Goal: Information Seeking & Learning: Learn about a topic

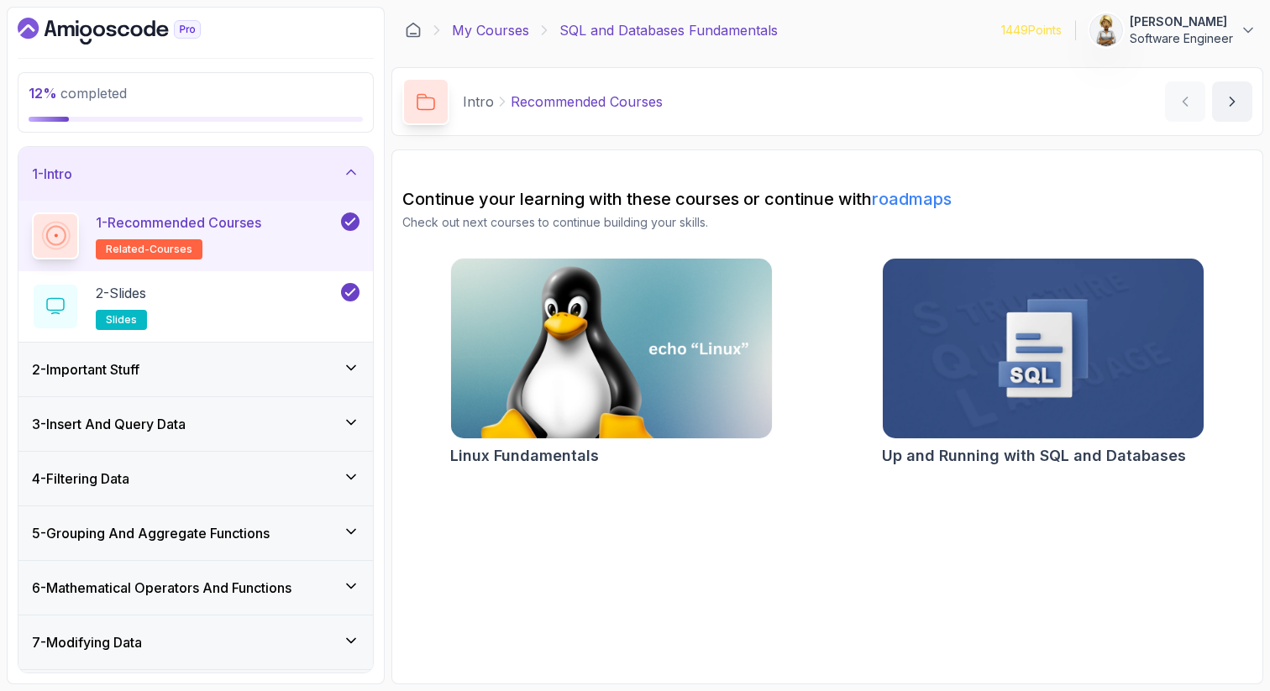
click at [496, 27] on link "My Courses" at bounding box center [490, 30] width 77 height 20
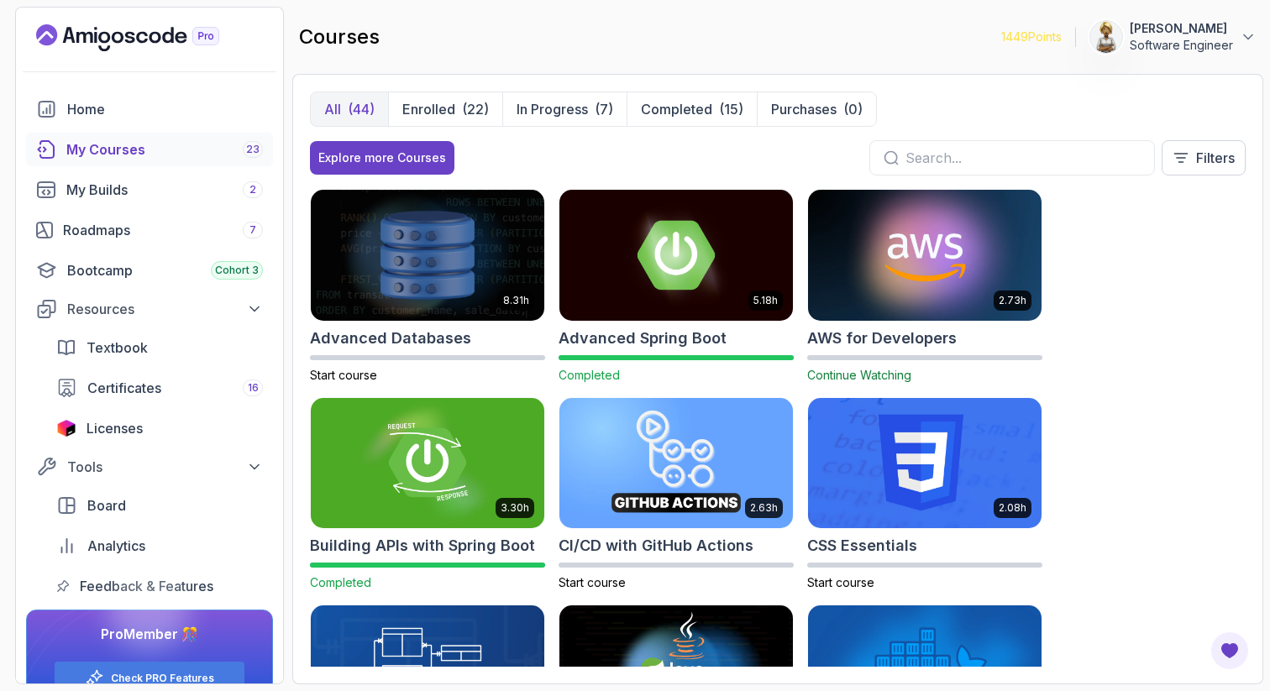
click at [180, 148] on div "My Courses 23" at bounding box center [164, 149] width 197 height 20
click at [144, 220] on div "Roadmaps 7" at bounding box center [163, 230] width 200 height 20
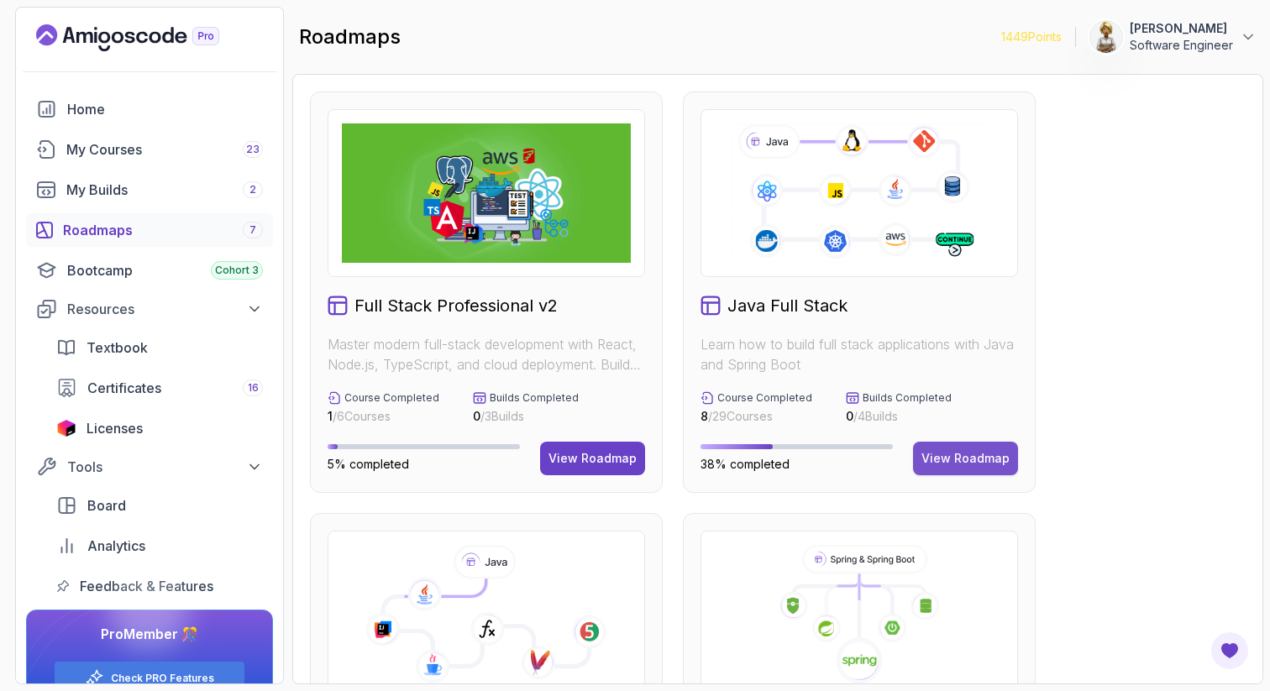
click at [957, 463] on div "View Roadmap" at bounding box center [965, 458] width 88 height 17
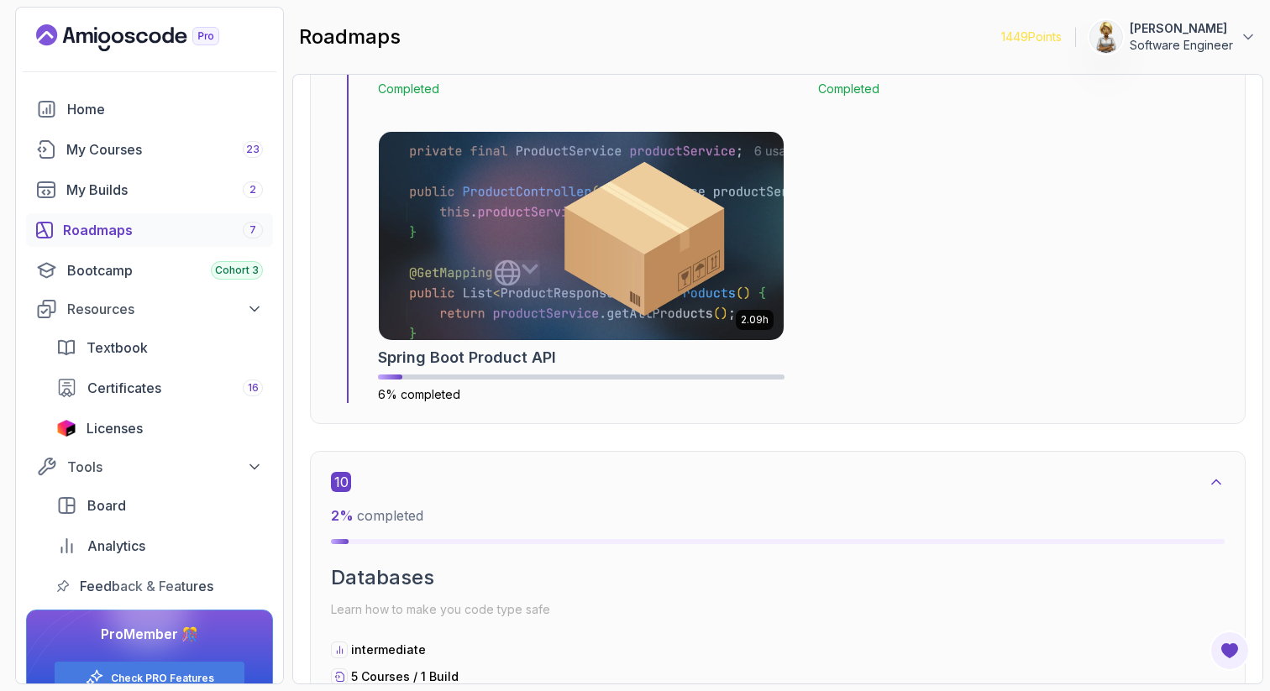
scroll to position [6728, 0]
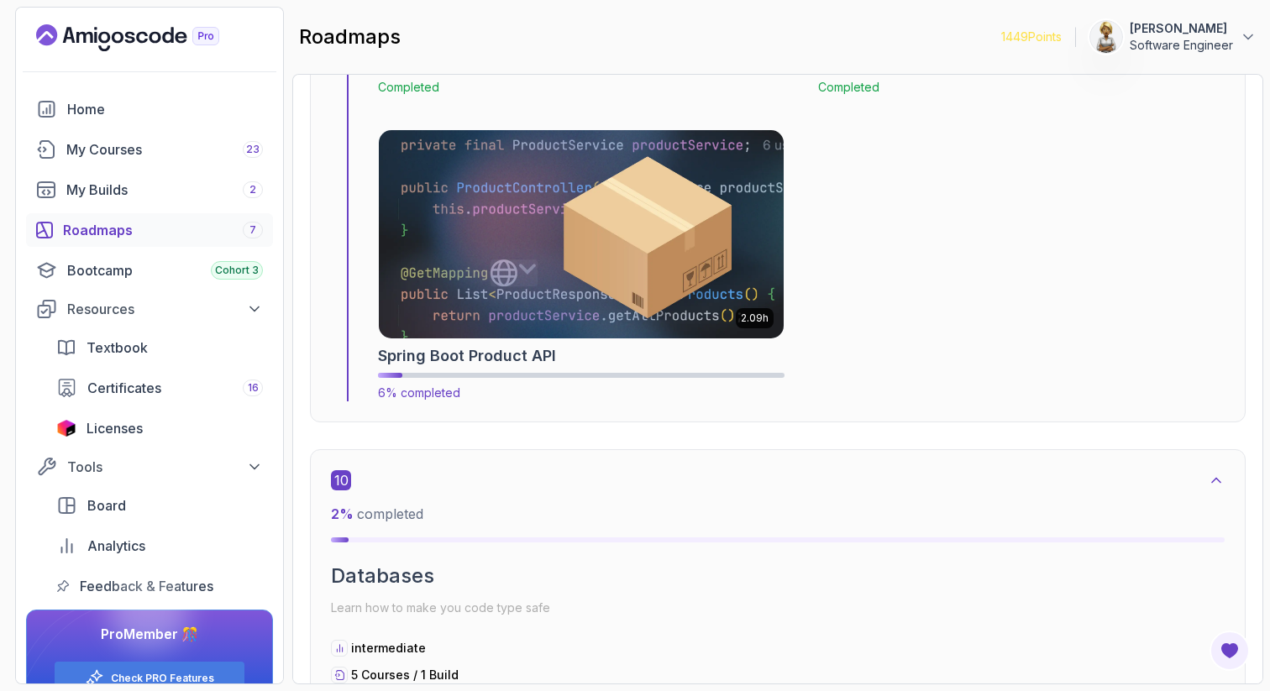
click at [579, 308] on img at bounding box center [581, 234] width 425 height 218
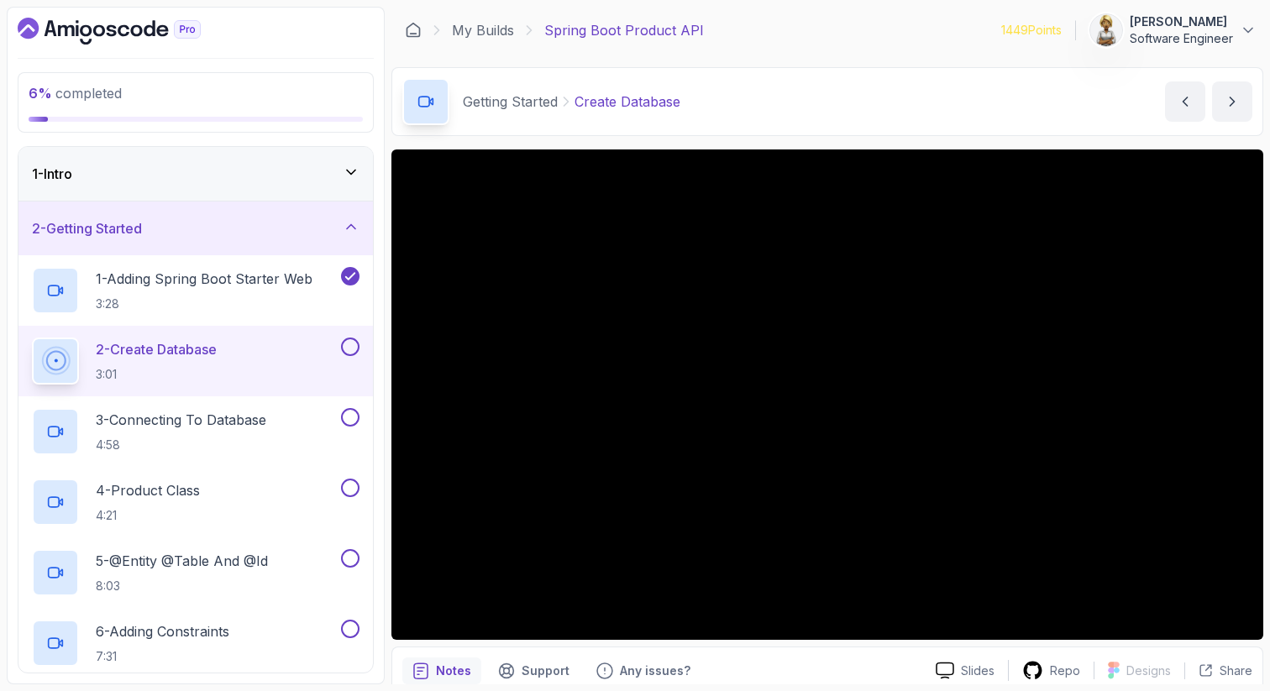
click at [296, 177] on div "1 - Intro" at bounding box center [196, 174] width 328 height 20
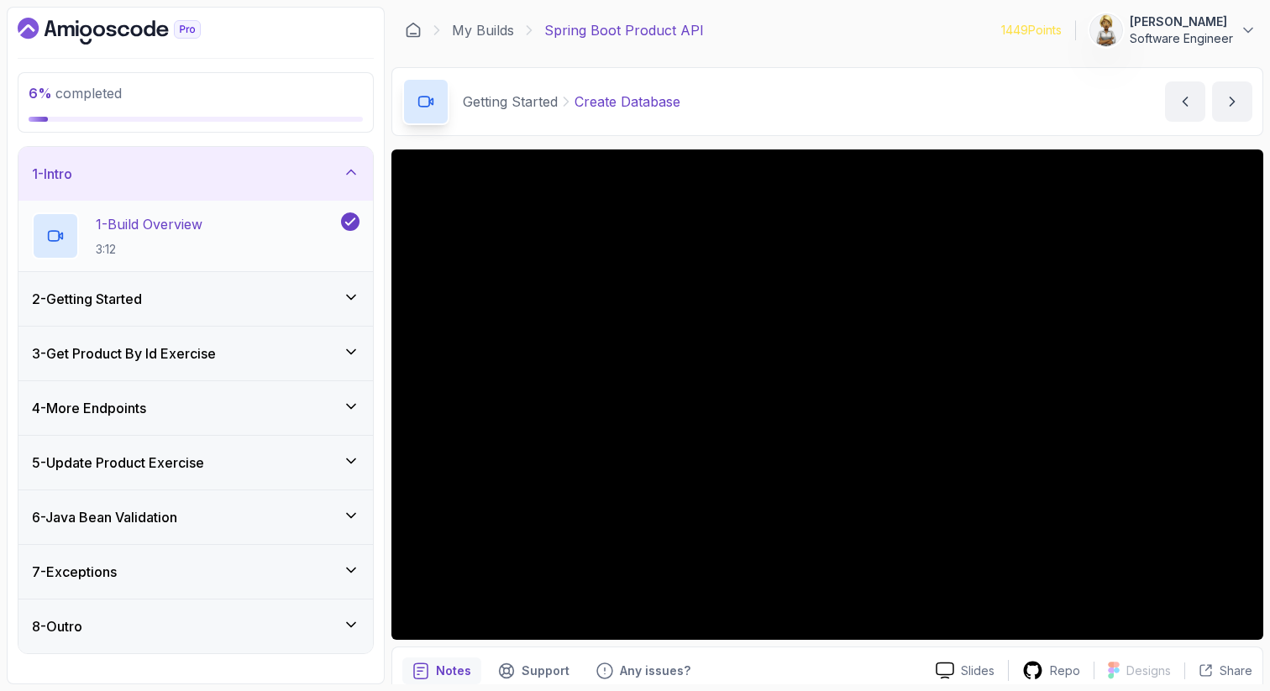
click at [243, 239] on div "1 - Build Overview 3:12" at bounding box center [185, 235] width 306 height 47
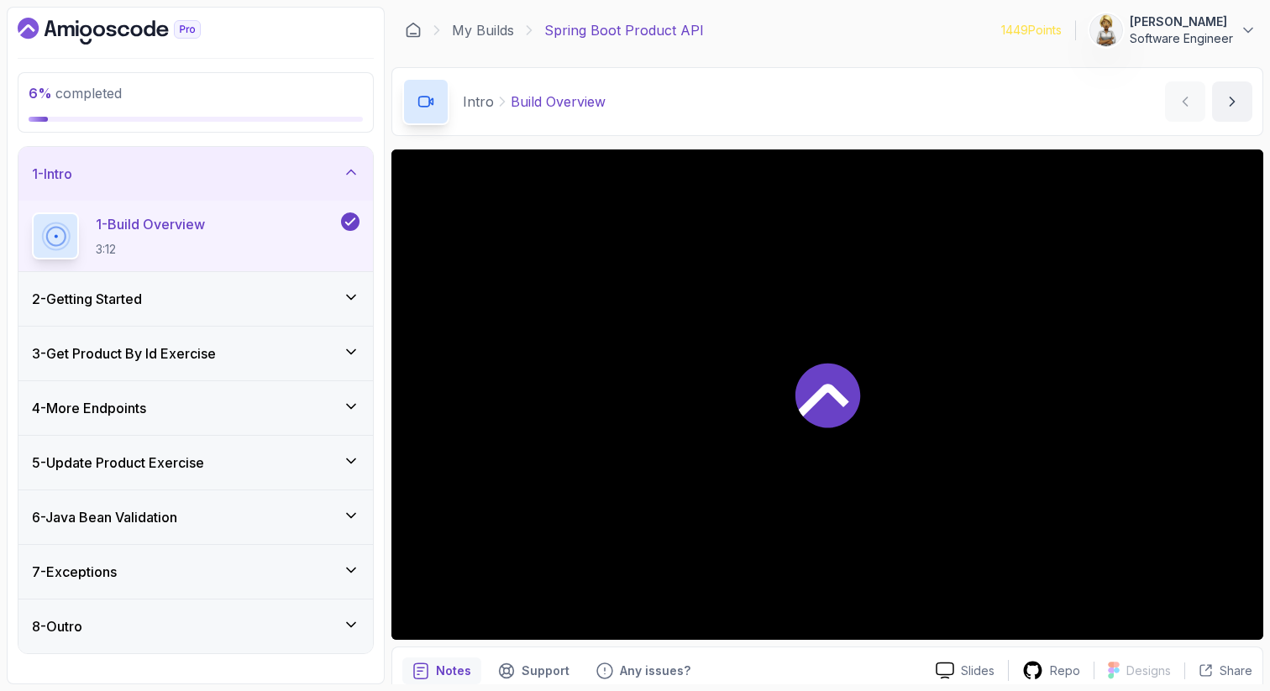
click at [232, 292] on div "2 - Getting Started" at bounding box center [196, 299] width 328 height 20
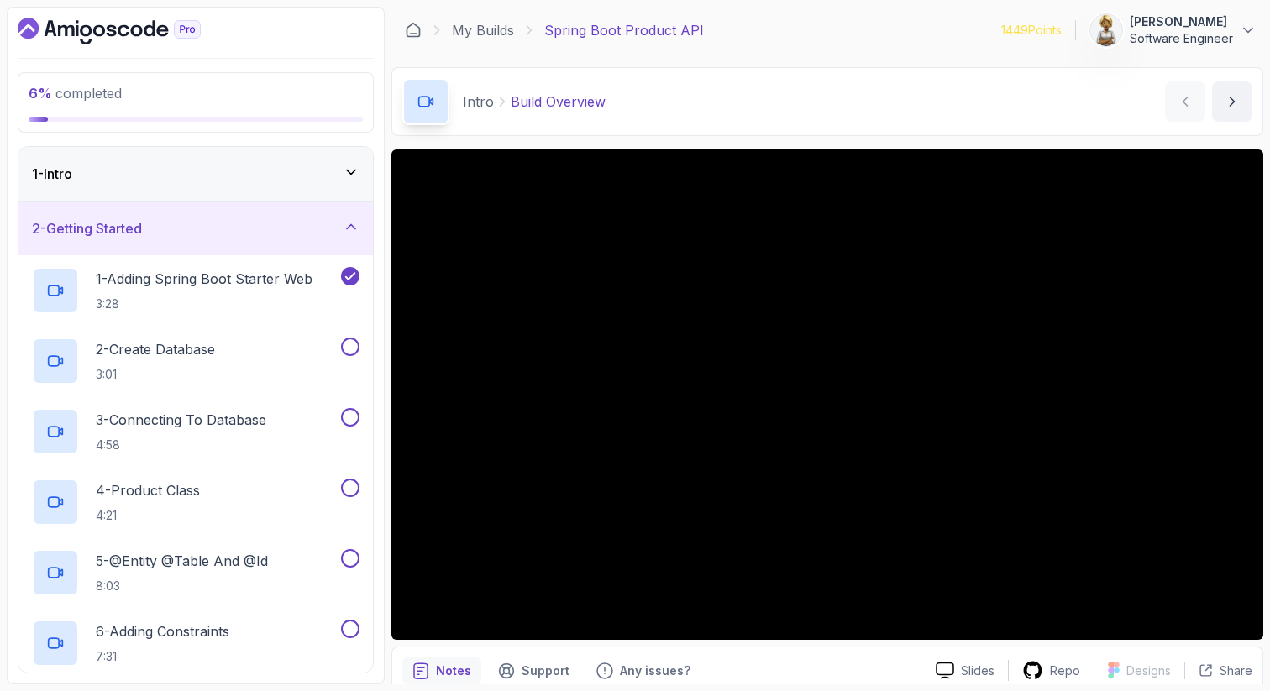
click at [355, 174] on icon at bounding box center [351, 172] width 17 height 17
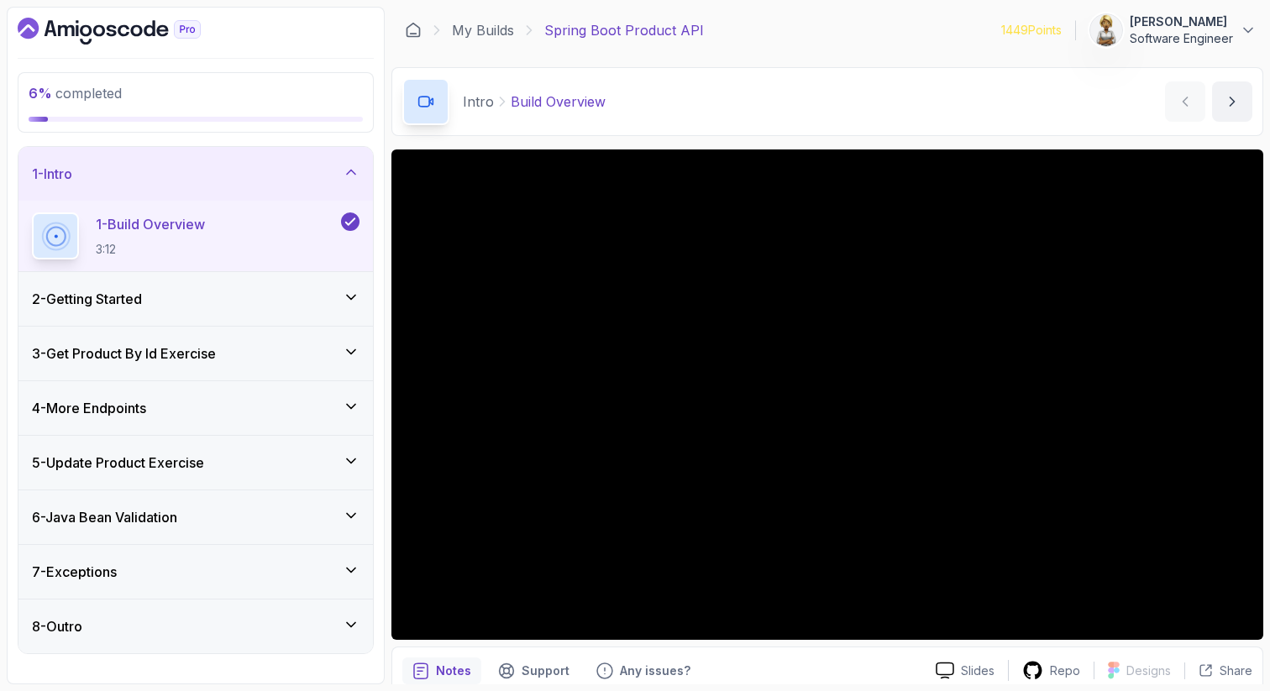
click at [273, 246] on div "1 - Build Overview 3:12" at bounding box center [185, 235] width 306 height 47
click at [483, 35] on link "My Builds" at bounding box center [483, 30] width 62 height 20
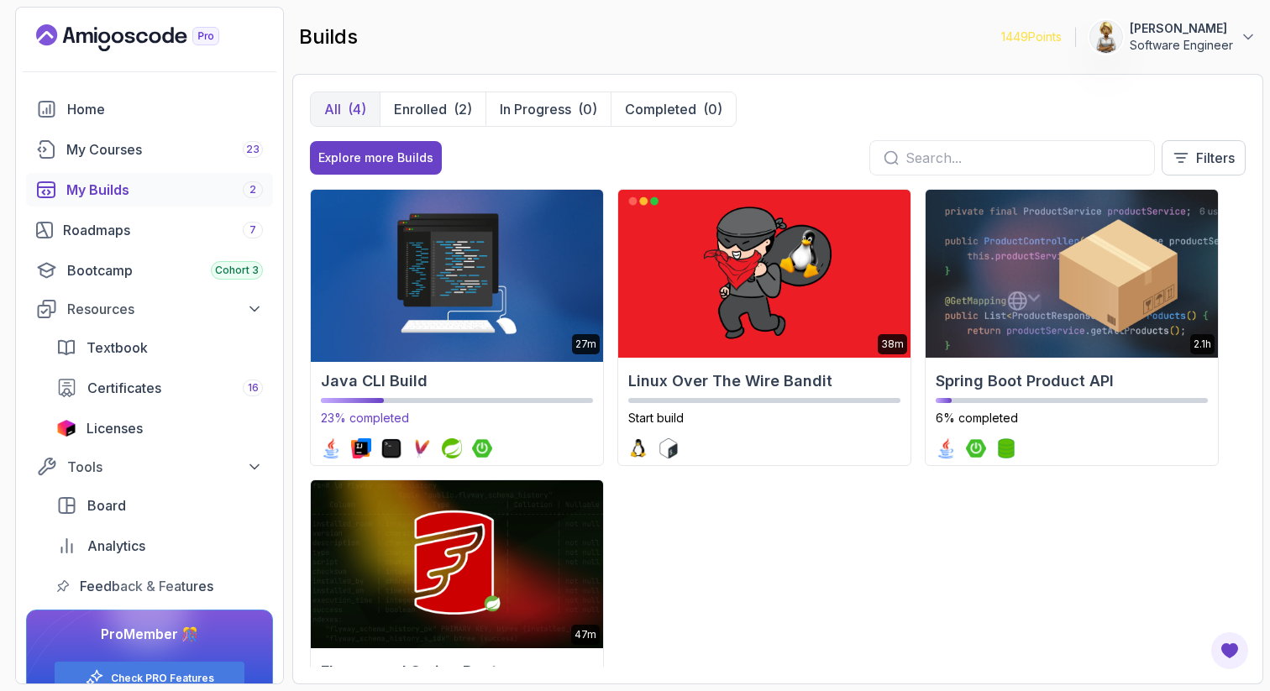
click at [434, 250] on img at bounding box center [456, 274] width 307 height 176
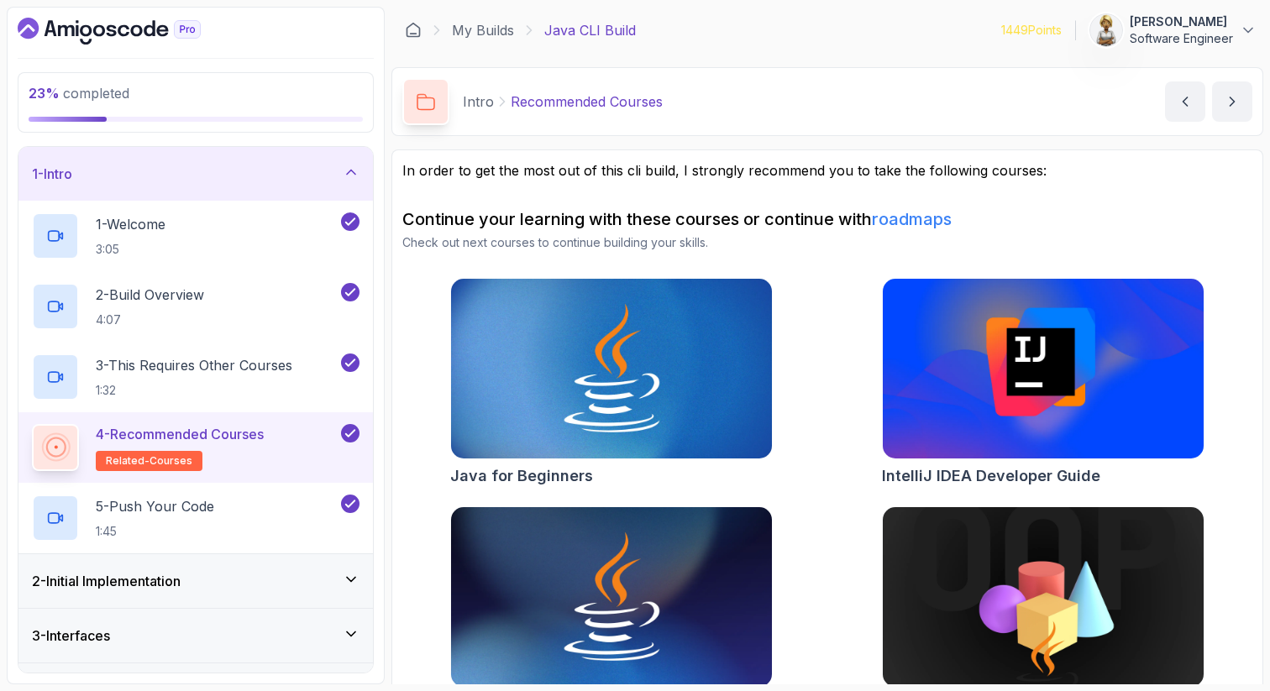
click at [351, 169] on icon at bounding box center [351, 172] width 17 height 17
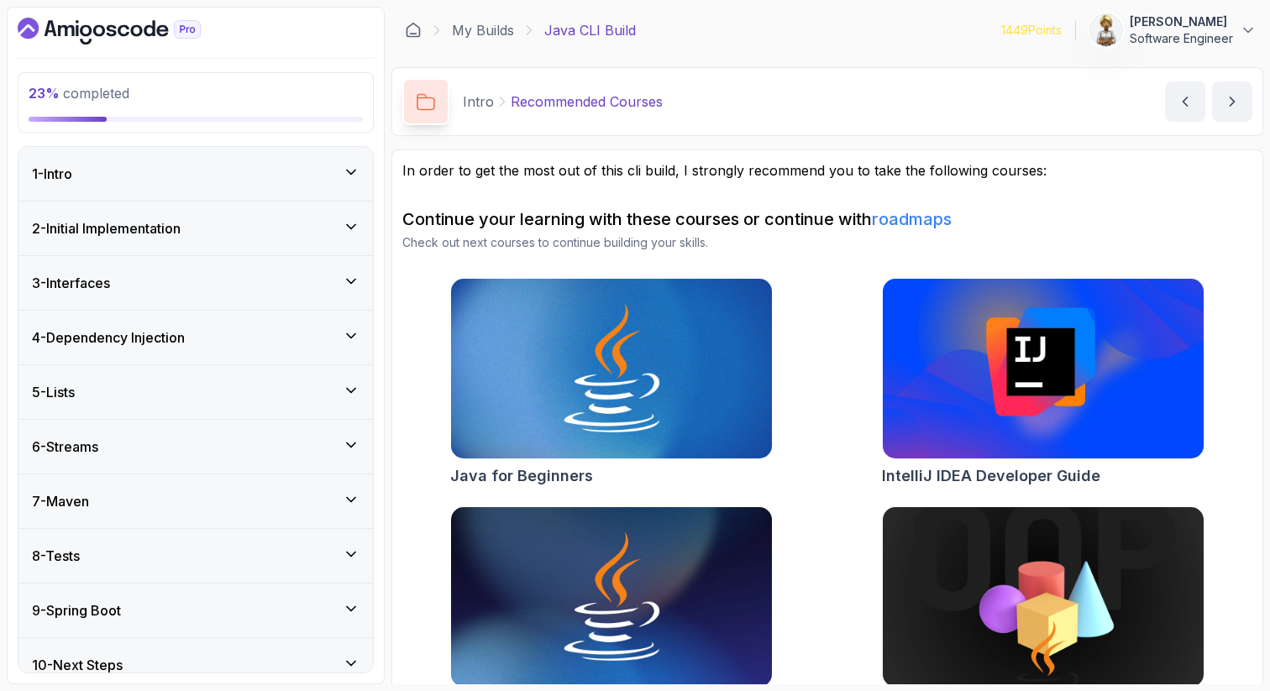
click at [354, 227] on icon at bounding box center [351, 226] width 17 height 17
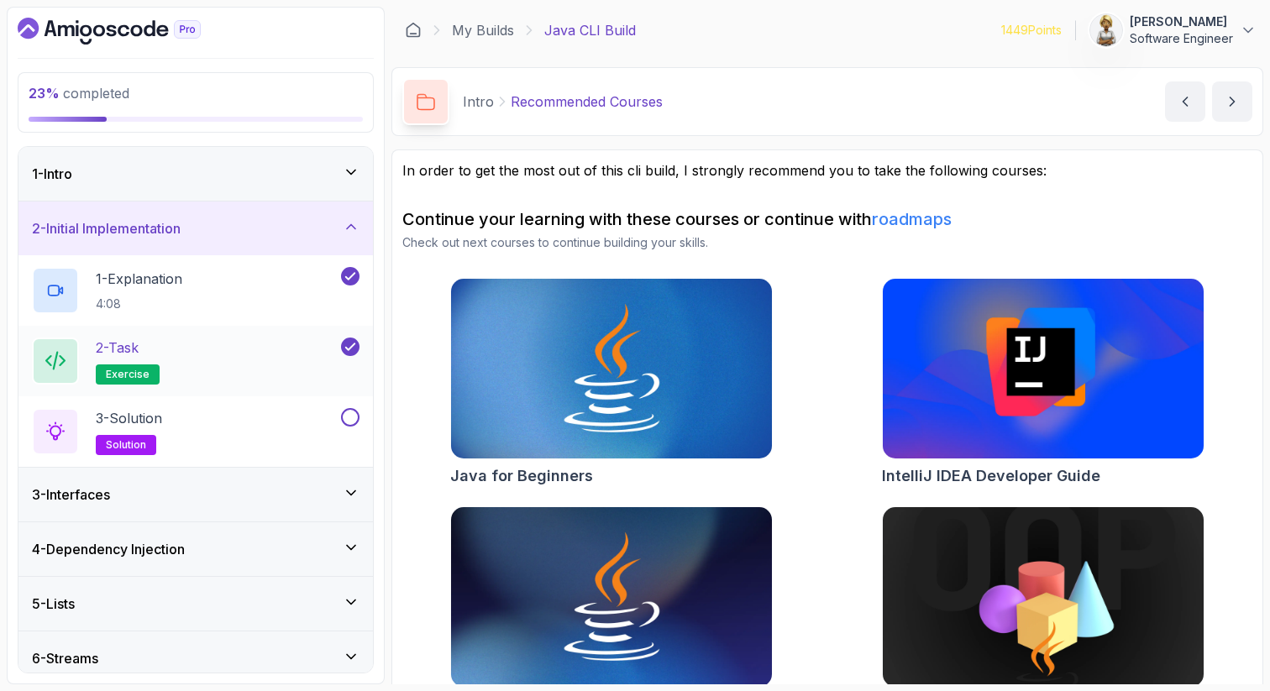
click at [244, 359] on div "2 - Task exercise" at bounding box center [185, 361] width 306 height 47
